Goal: Transaction & Acquisition: Purchase product/service

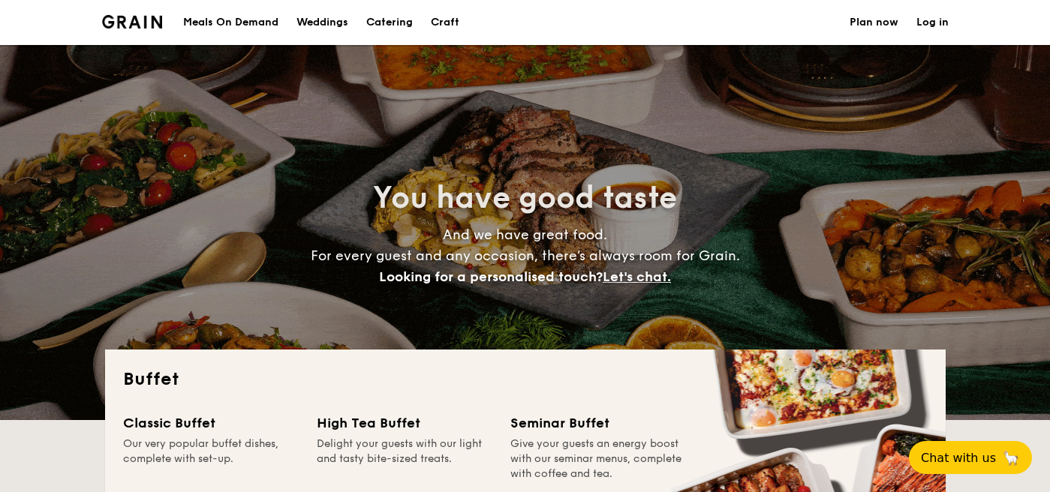
select select
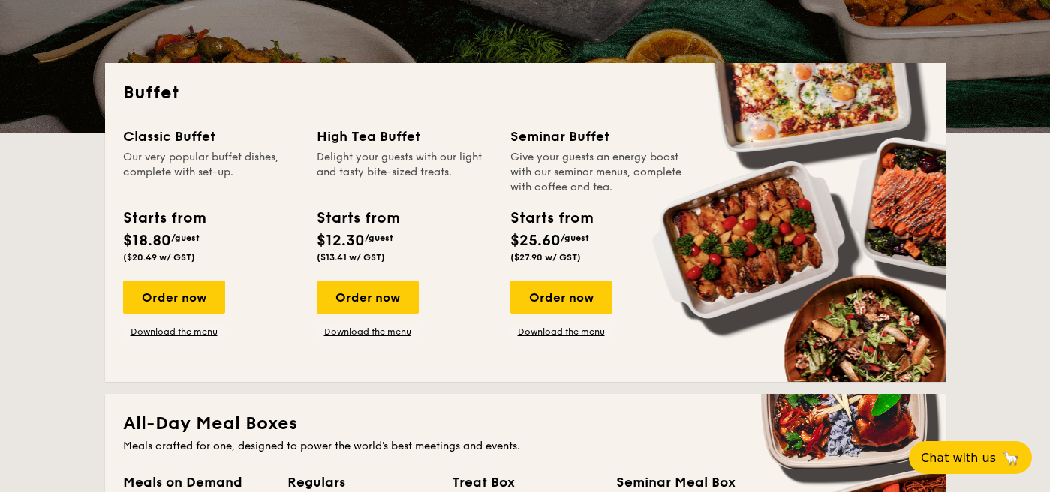
scroll to position [292, 0]
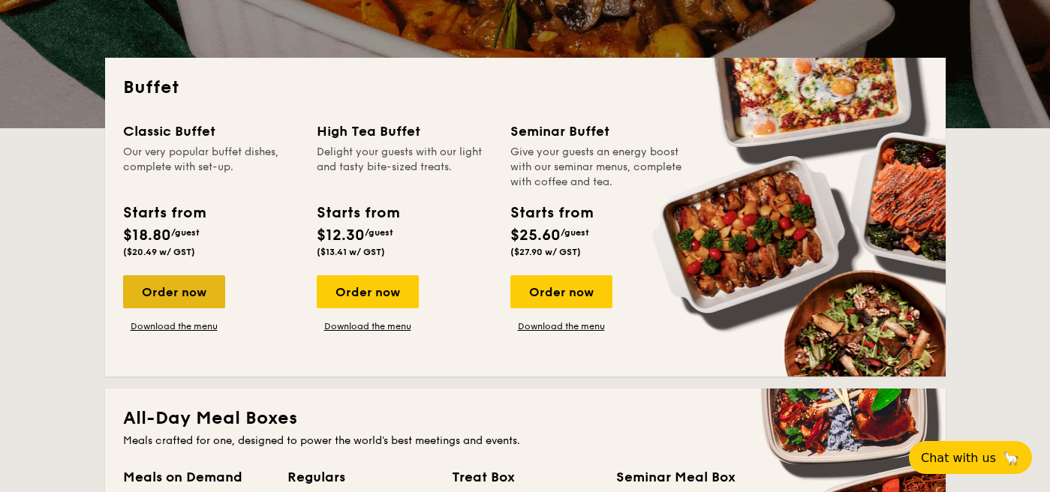
click at [188, 284] on div "Order now" at bounding box center [174, 291] width 102 height 33
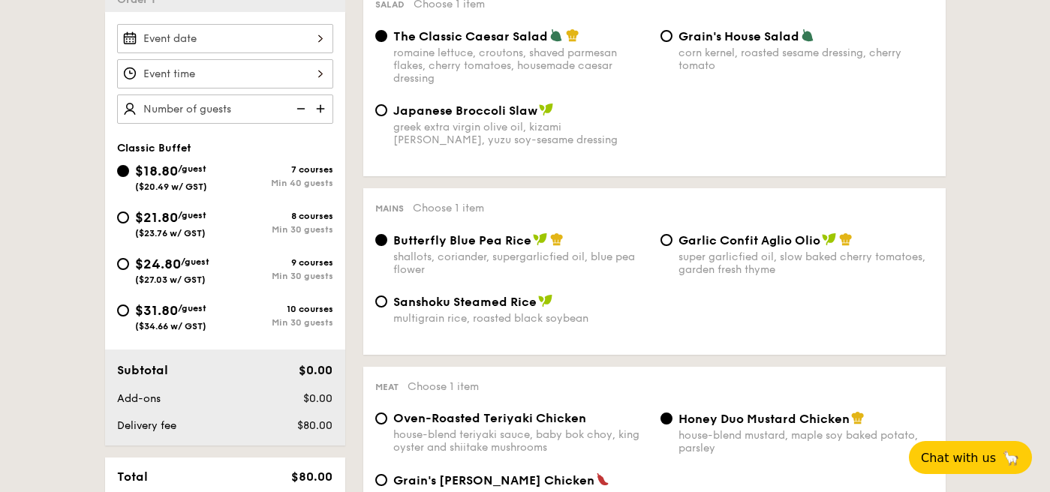
scroll to position [485, 0]
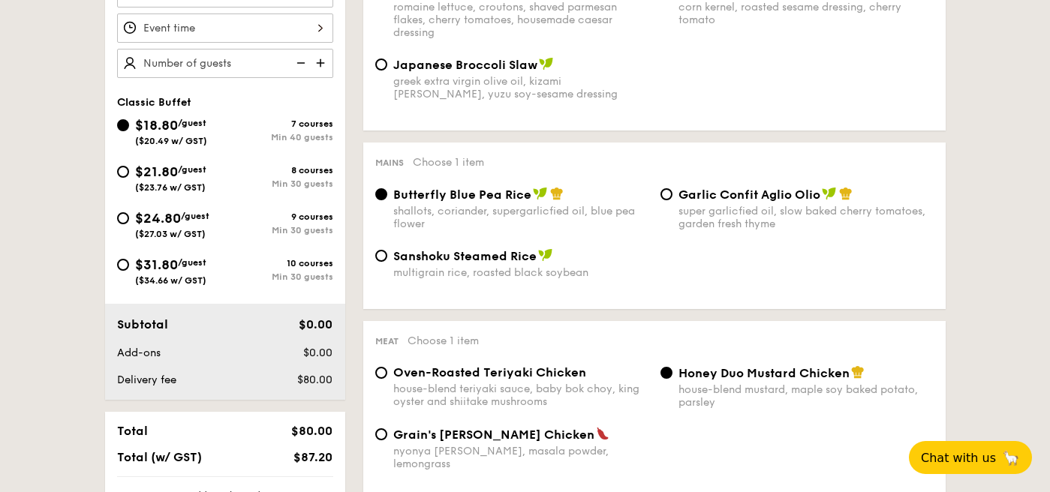
click at [377, 263] on div "Sanshoku Steamed Rice multigrain rice, roasted black soybean" at bounding box center [511, 263] width 285 height 31
click at [375, 257] on input "Sanshoku Steamed Rice multigrain rice, roasted black soybean" at bounding box center [381, 256] width 12 height 12
radio input "true"
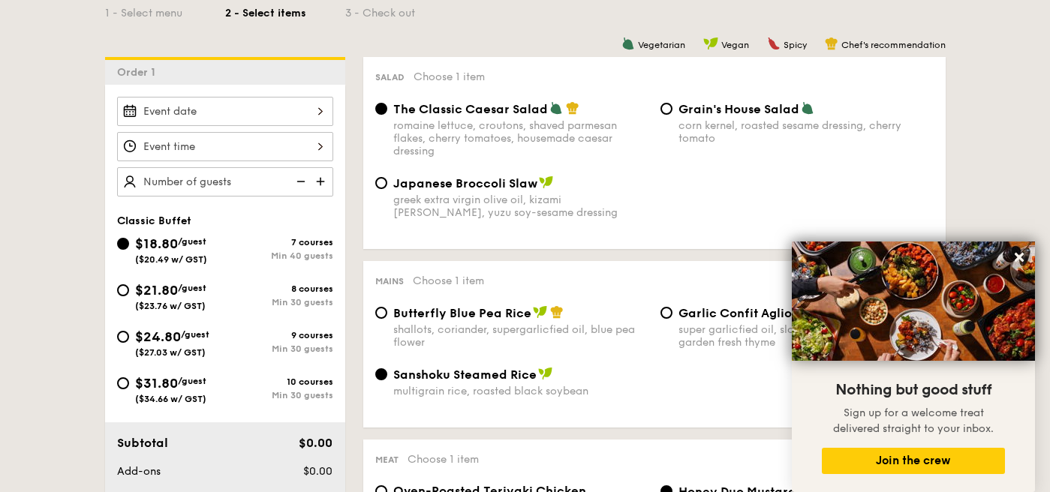
scroll to position [366, 0]
click at [1019, 259] on icon at bounding box center [1019, 257] width 9 height 9
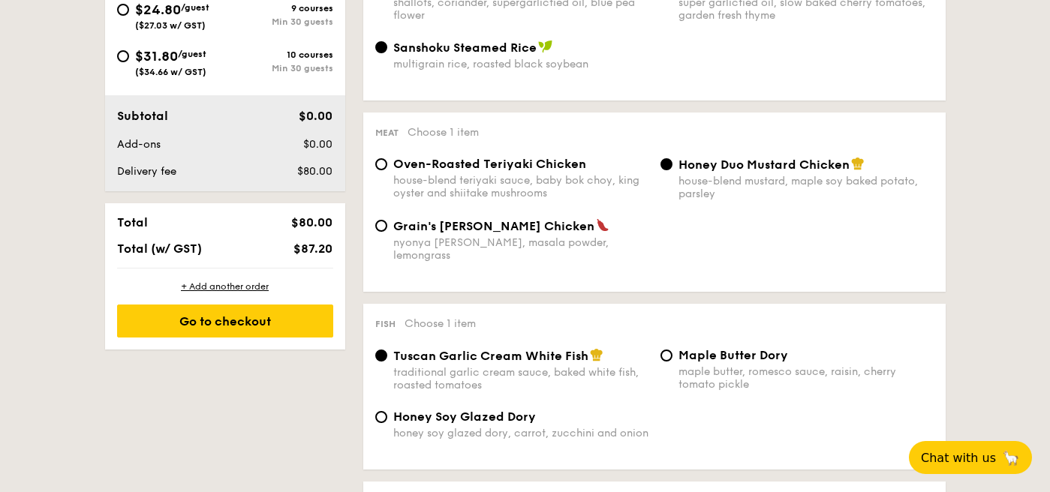
scroll to position [502, 0]
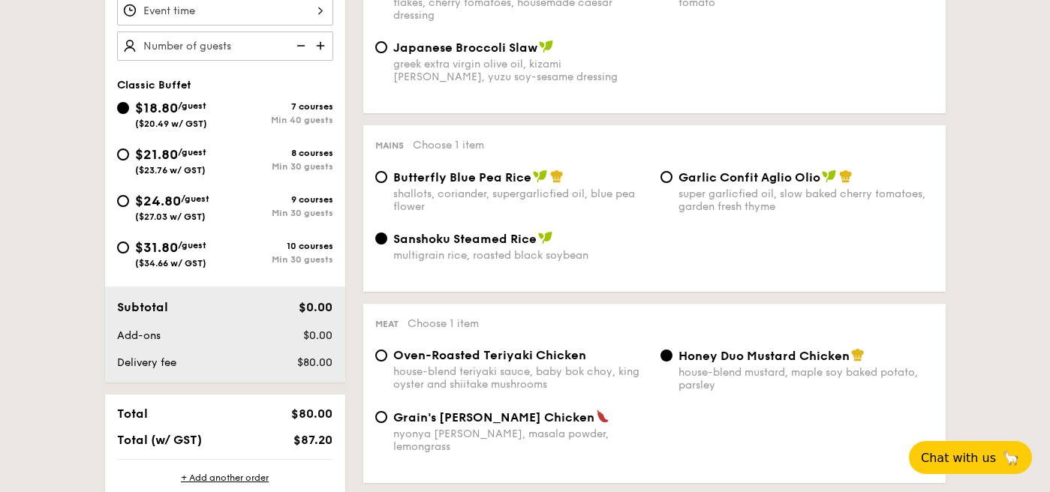
click at [488, 244] on span "Sanshoku Steamed Rice" at bounding box center [464, 239] width 143 height 14
click at [387, 244] on input "Sanshoku Steamed Rice multigrain rice, roasted black soybean" at bounding box center [381, 239] width 12 height 12
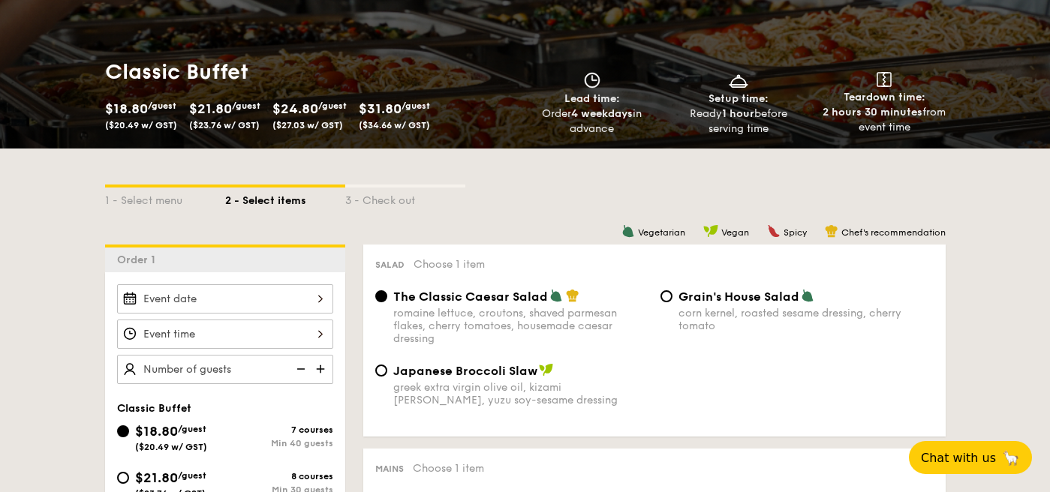
scroll to position [178, 0]
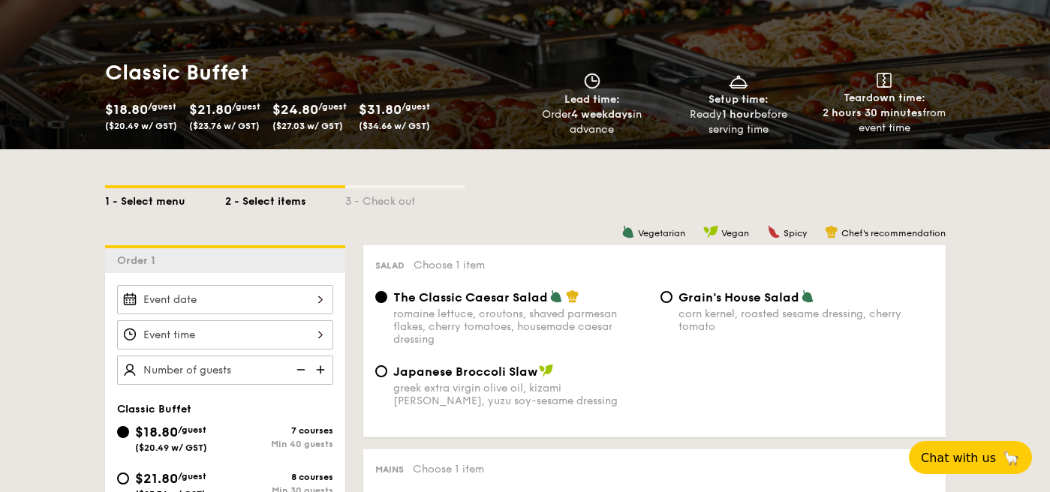
click at [129, 205] on div "1 - Select menu" at bounding box center [165, 198] width 120 height 21
select select
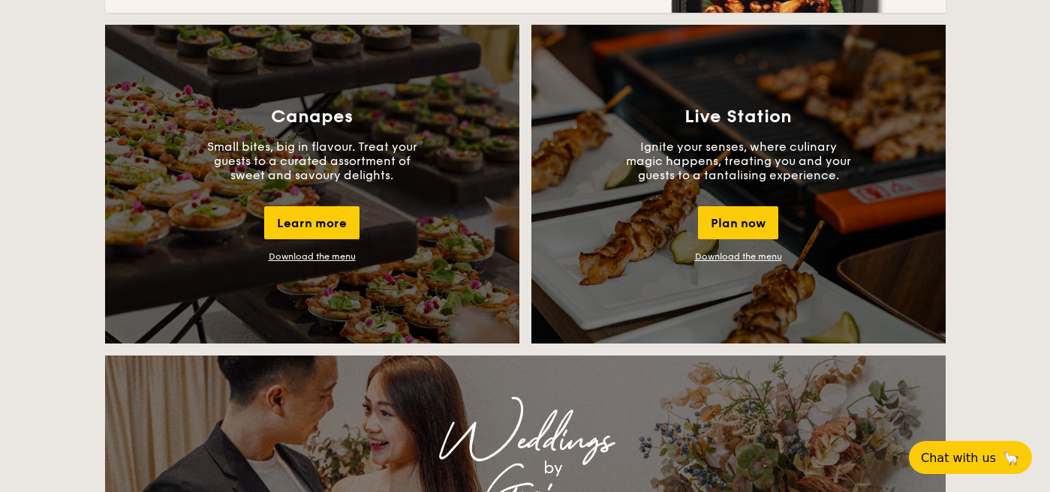
scroll to position [1317, 0]
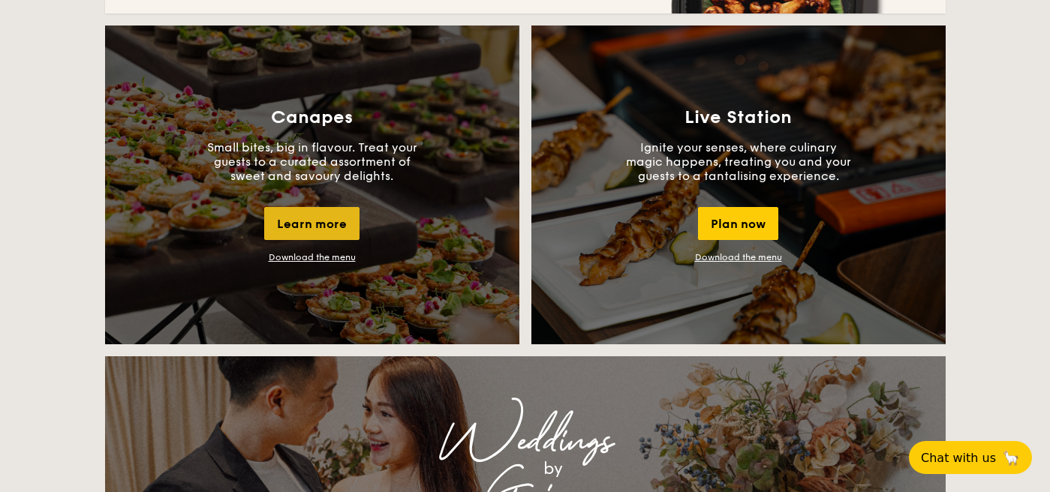
click at [294, 214] on div "Learn more" at bounding box center [311, 223] width 95 height 33
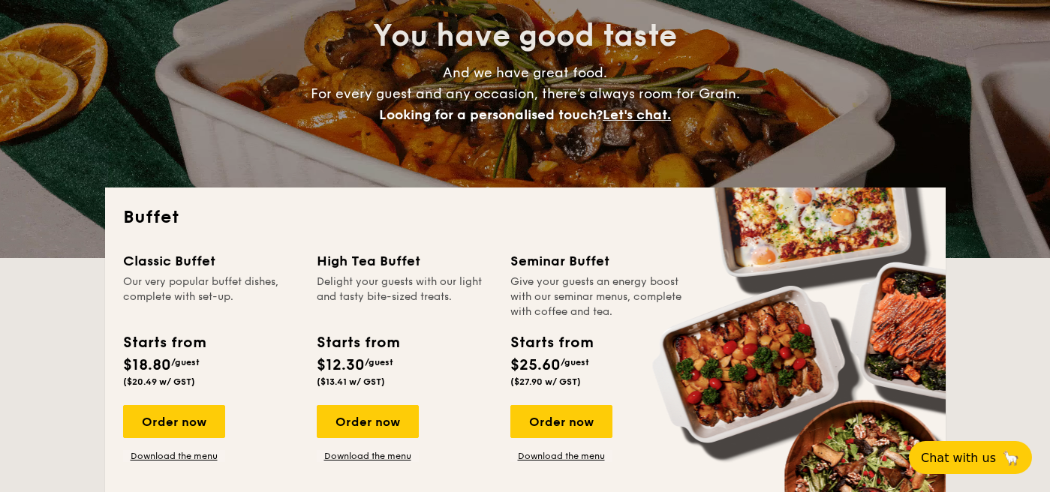
scroll to position [166, 0]
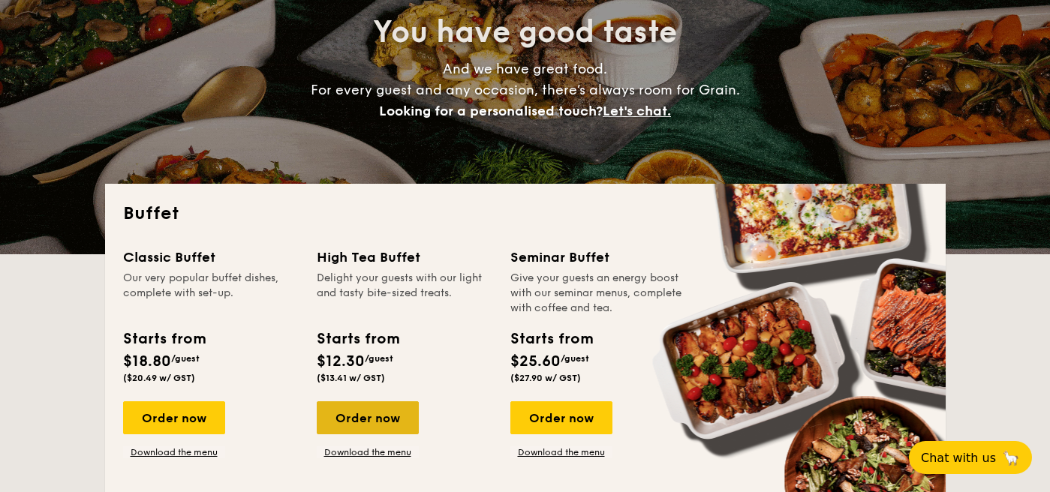
click at [379, 418] on div "Order now" at bounding box center [368, 418] width 102 height 33
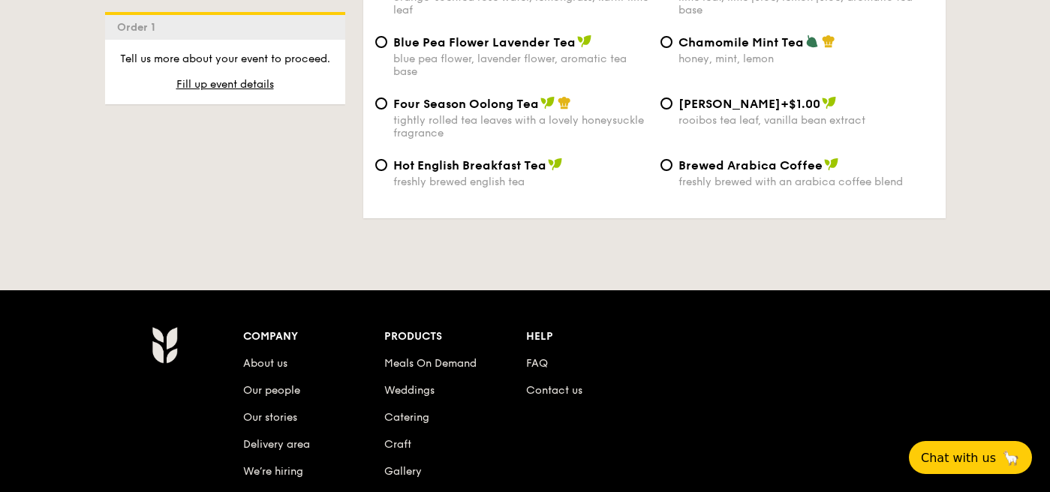
scroll to position [2336, 0]
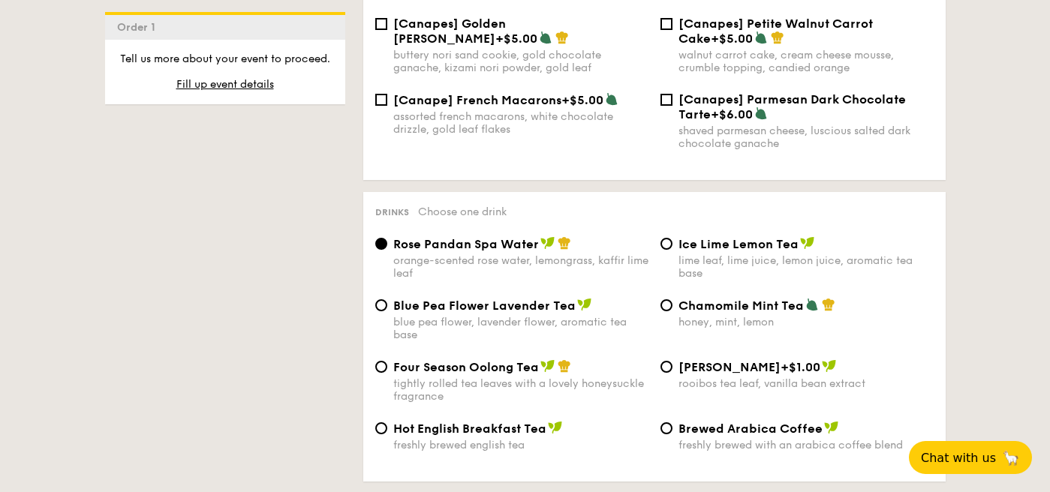
select select
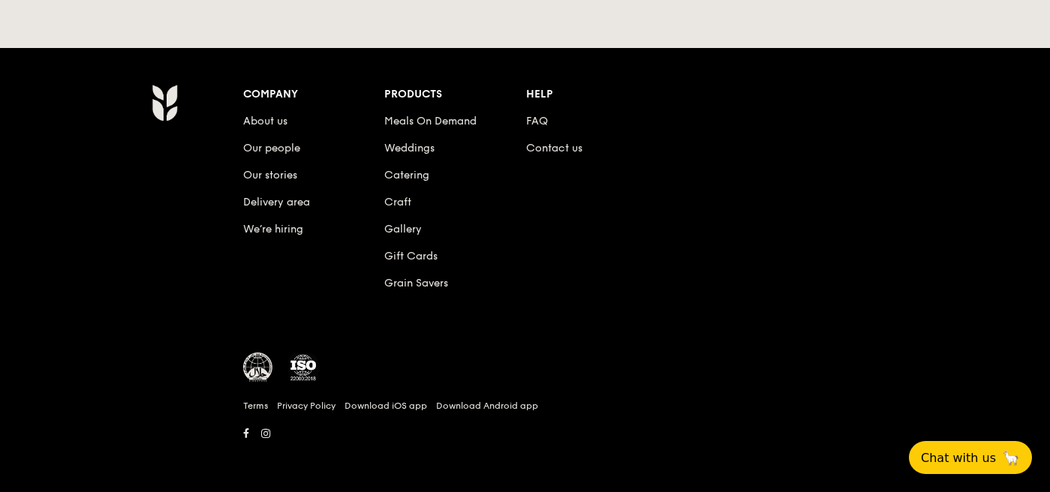
scroll to position [166, 0]
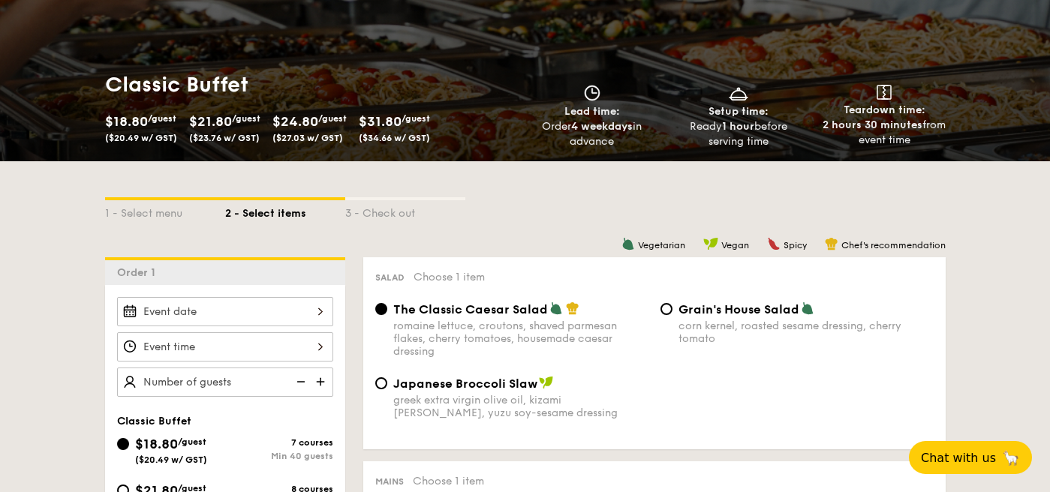
scroll to position [292, 0]
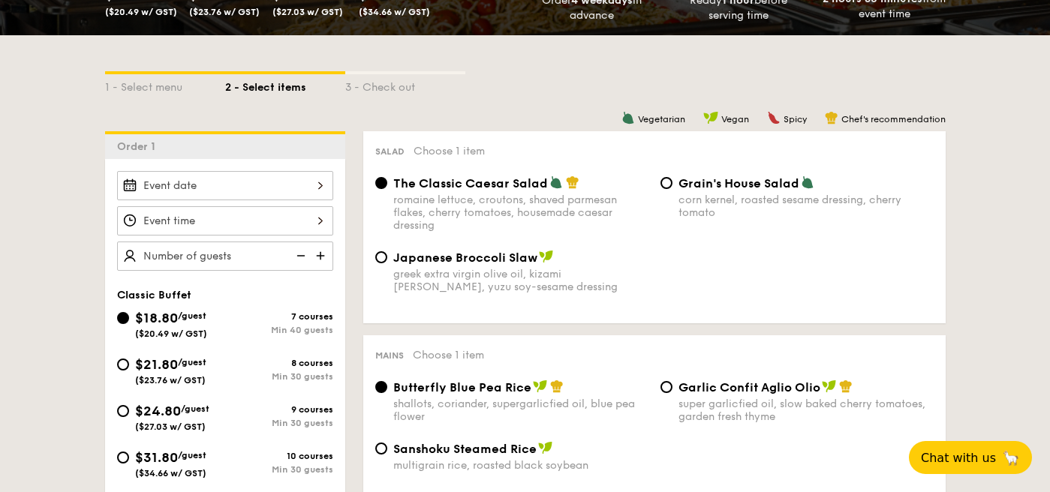
select select
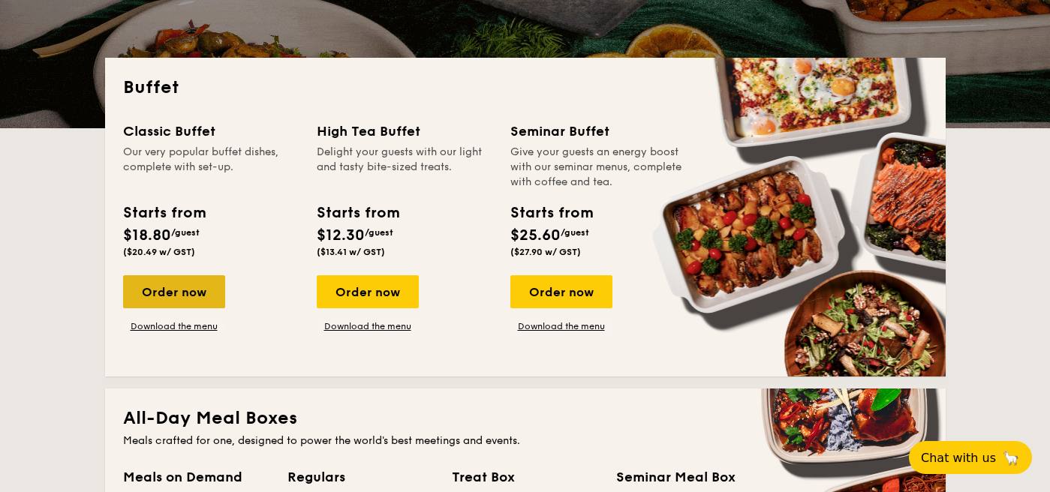
click at [182, 299] on div "Order now" at bounding box center [174, 291] width 102 height 33
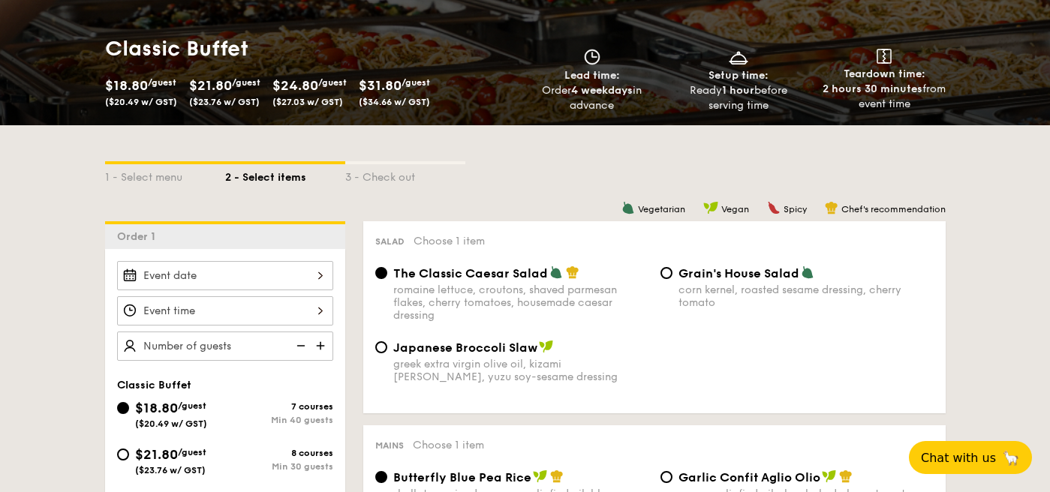
scroll to position [494, 0]
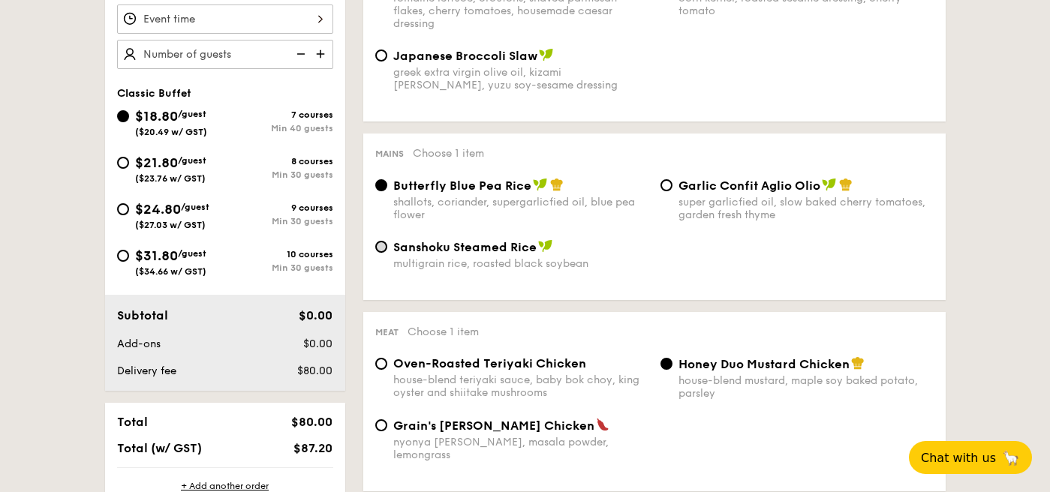
click at [380, 245] on input "Sanshoku Steamed Rice multigrain rice, roasted black soybean" at bounding box center [381, 247] width 12 height 12
radio input "true"
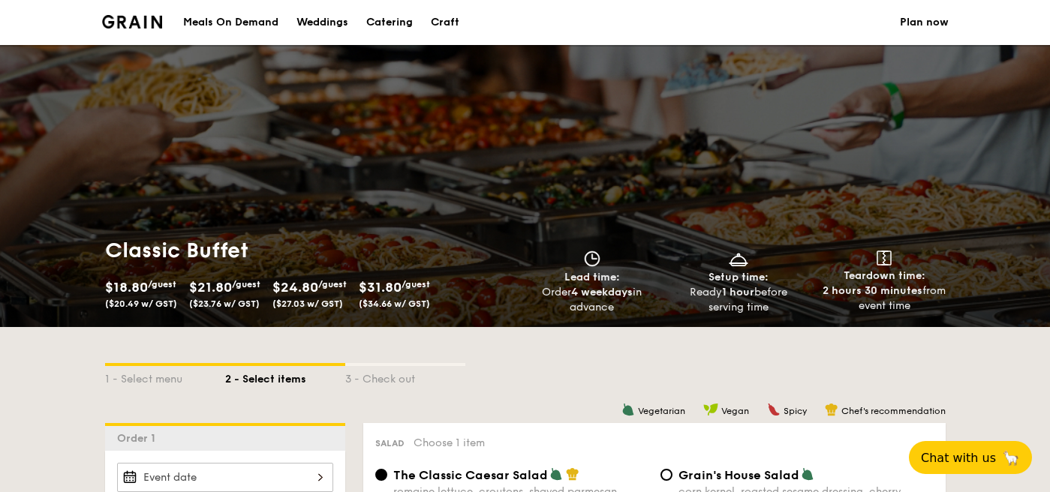
scroll to position [0, 0]
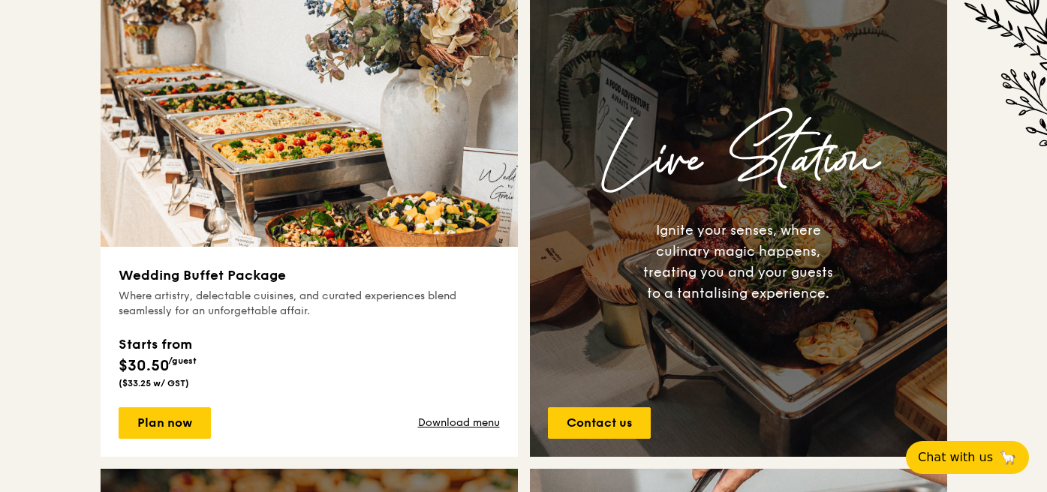
scroll to position [614, 0]
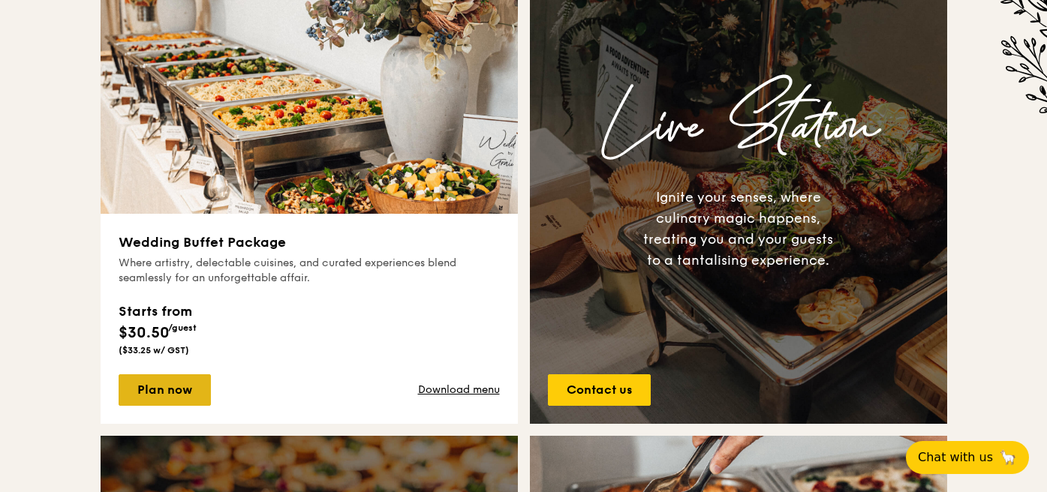
click at [159, 391] on link "Plan now" at bounding box center [165, 390] width 92 height 32
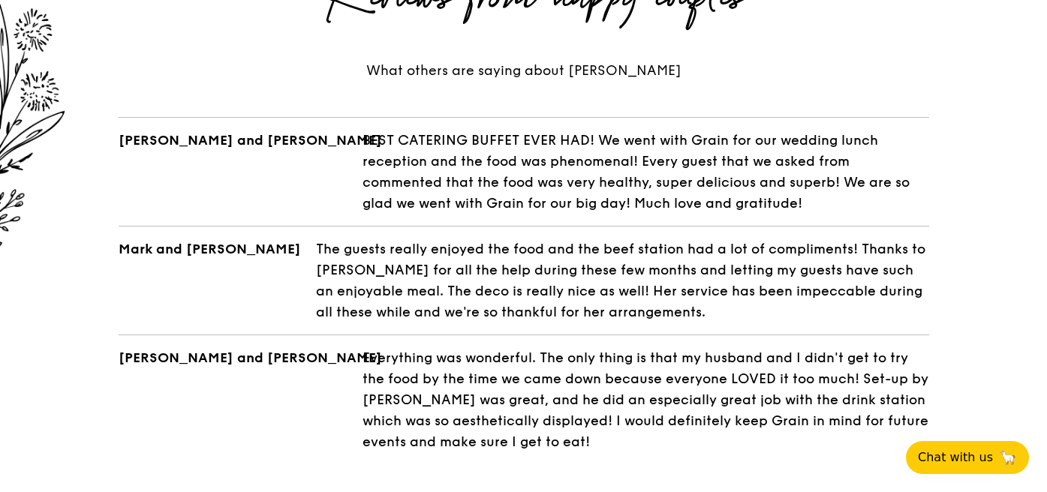
scroll to position [2534, 0]
